Goal: Check status: Check status

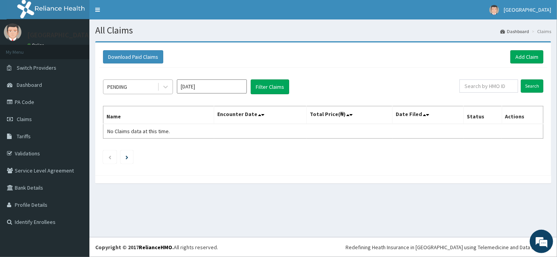
click at [144, 88] on div "PENDING" at bounding box center [130, 87] width 54 height 12
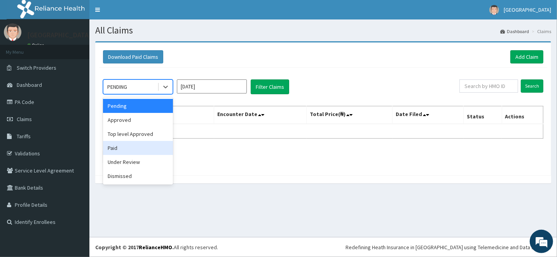
click at [126, 151] on div "Paid" at bounding box center [138, 148] width 70 height 14
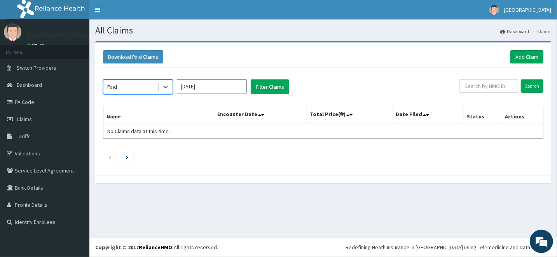
click at [224, 86] on input "[DATE]" at bounding box center [212, 86] width 70 height 14
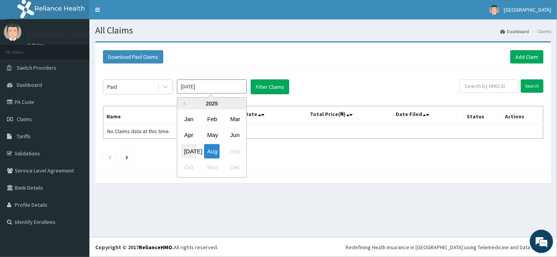
click at [185, 150] on div "[DATE]" at bounding box center [189, 151] width 16 height 14
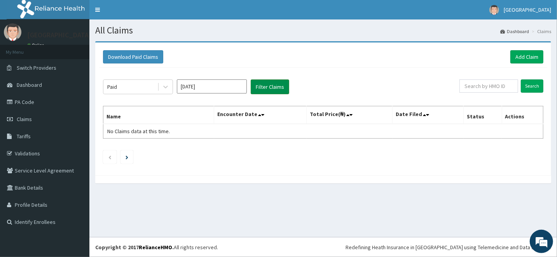
click at [273, 87] on button "Filter Claims" at bounding box center [270, 86] width 39 height 15
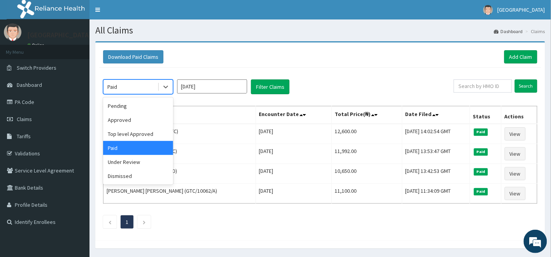
click at [154, 86] on div "Paid" at bounding box center [130, 87] width 54 height 12
click at [144, 135] on div "Top level Approved" at bounding box center [138, 134] width 70 height 14
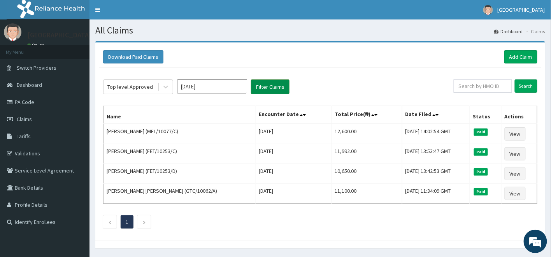
click at [264, 87] on button "Filter Claims" at bounding box center [270, 86] width 39 height 15
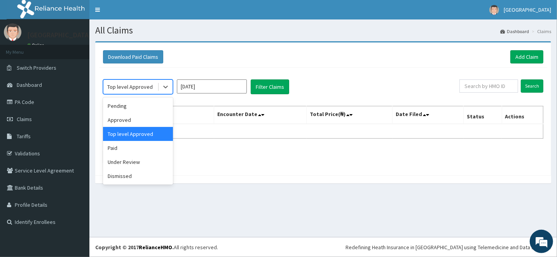
click at [127, 87] on div "Top level Approved" at bounding box center [130, 87] width 46 height 8
click at [124, 121] on div "Approved" at bounding box center [138, 120] width 70 height 14
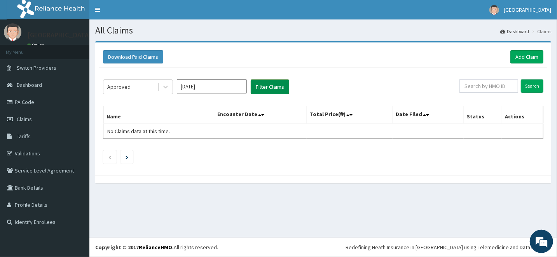
click at [274, 81] on button "Filter Claims" at bounding box center [270, 86] width 39 height 15
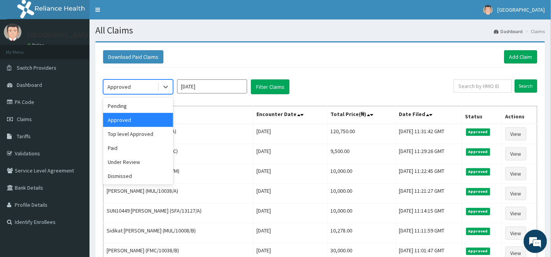
click at [151, 86] on div "Approved" at bounding box center [130, 87] width 54 height 12
click at [145, 104] on div "Pending" at bounding box center [138, 106] width 70 height 14
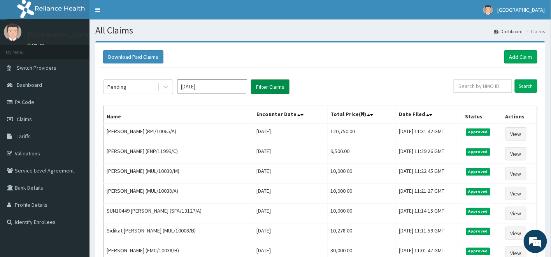
click at [273, 87] on button "Filter Claims" at bounding box center [270, 86] width 39 height 15
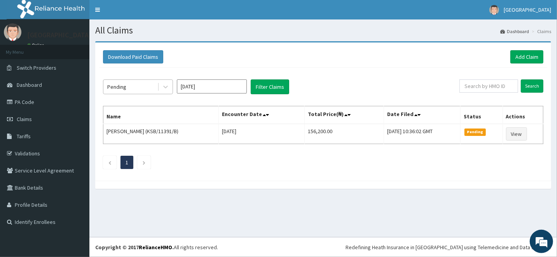
click at [147, 86] on div "Pending" at bounding box center [130, 87] width 54 height 12
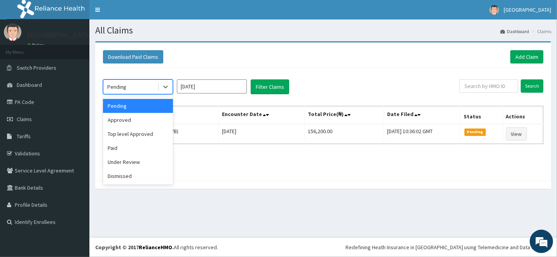
click at [209, 89] on input "[DATE]" at bounding box center [212, 86] width 70 height 14
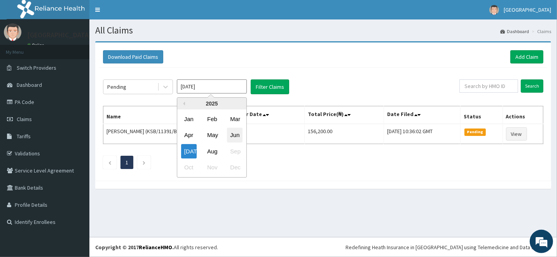
click at [235, 135] on div "Jun" at bounding box center [235, 135] width 16 height 14
type input "[DATE]"
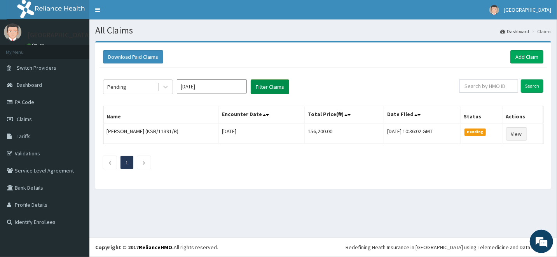
click at [263, 88] on button "Filter Claims" at bounding box center [270, 86] width 39 height 15
